Goal: Transaction & Acquisition: Purchase product/service

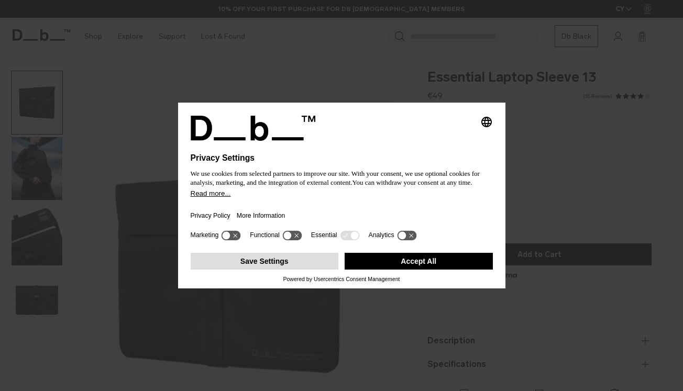
click at [288, 269] on button "Save Settings" at bounding box center [265, 261] width 148 height 17
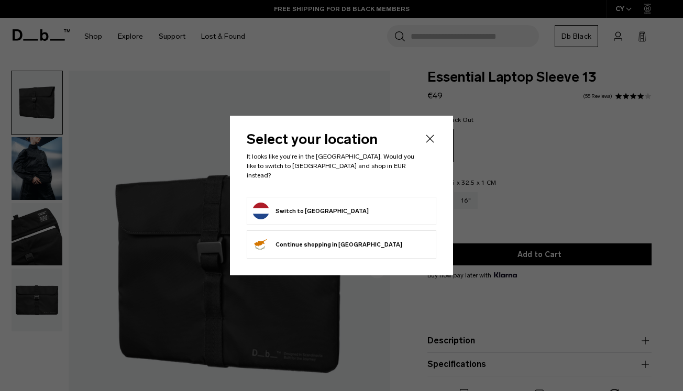
click at [432, 145] on icon "Close" at bounding box center [429, 138] width 13 height 13
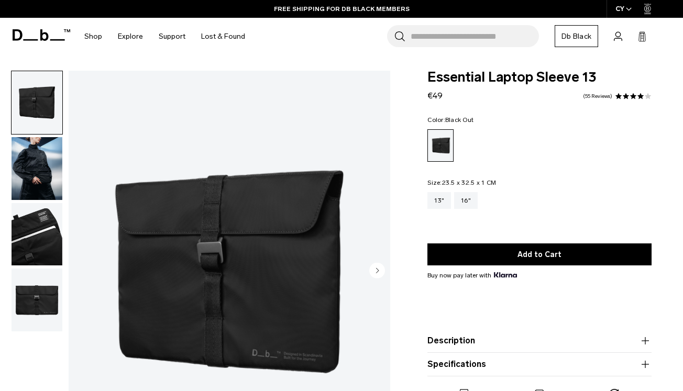
click at [38, 168] on img "button" at bounding box center [37, 168] width 51 height 63
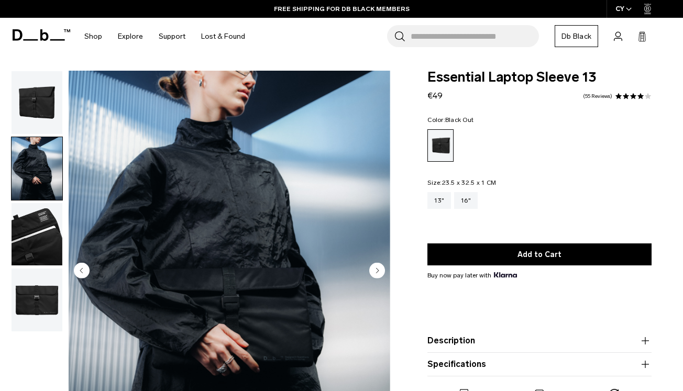
click at [38, 229] on img "button" at bounding box center [37, 234] width 51 height 63
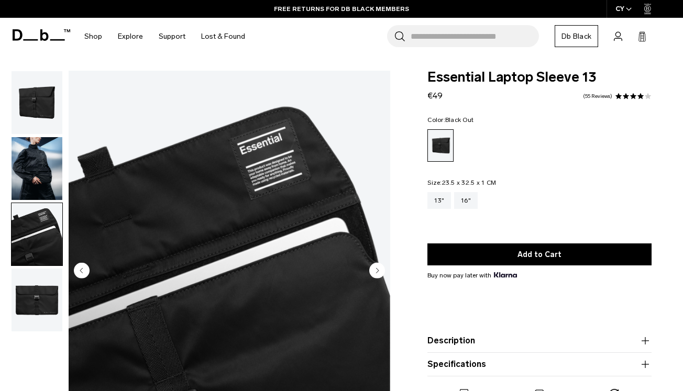
click at [32, 290] on img "button" at bounding box center [37, 300] width 51 height 63
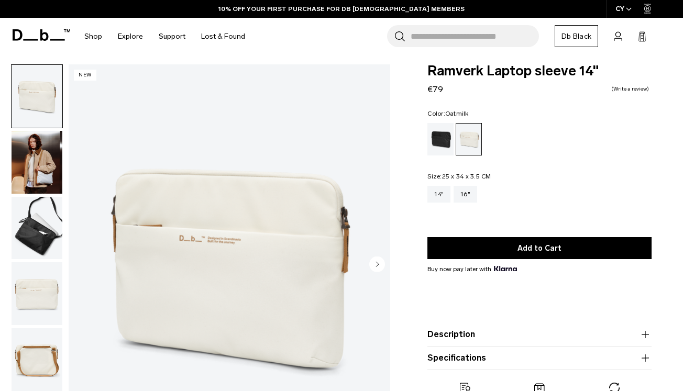
scroll to position [9, 0]
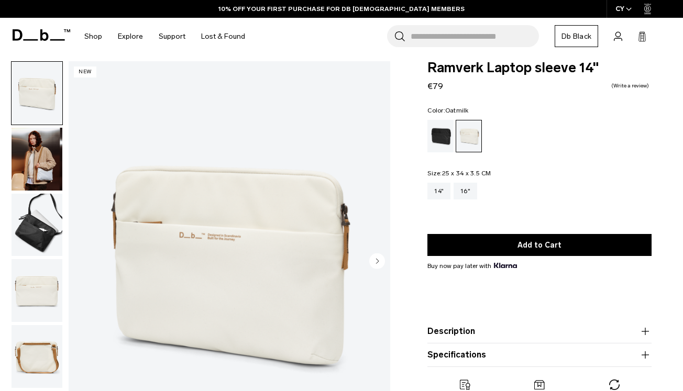
click at [47, 230] on img "button" at bounding box center [37, 225] width 51 height 63
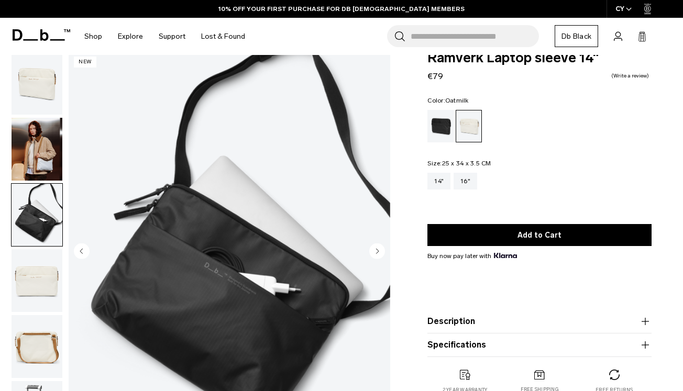
scroll to position [25, 0]
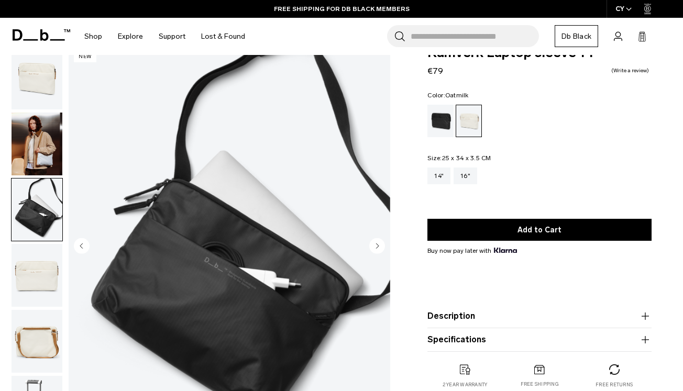
click at [30, 349] on img "button" at bounding box center [37, 341] width 51 height 63
